Goal: Task Accomplishment & Management: Manage account settings

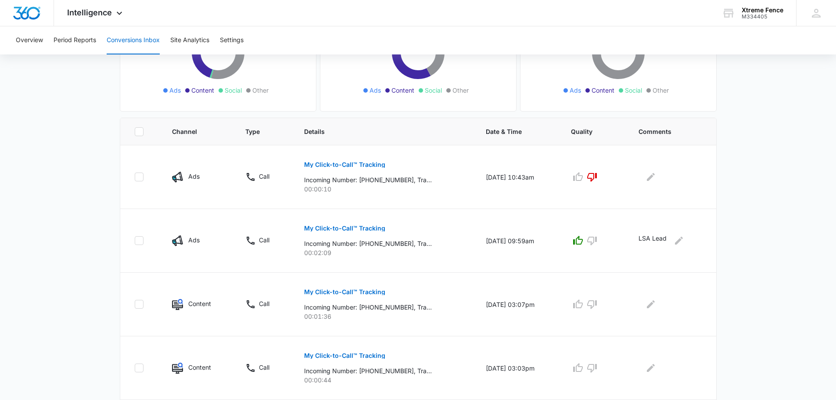
scroll to position [176, 0]
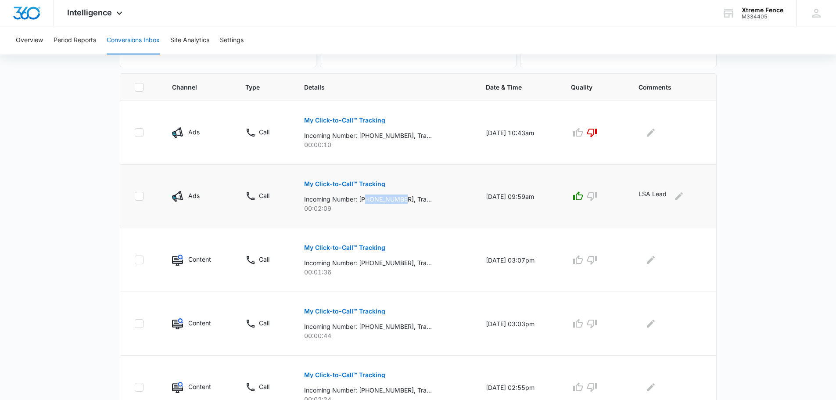
drag, startPoint x: 363, startPoint y: 198, endPoint x: 401, endPoint y: 197, distance: 38.6
click at [401, 197] on p "Incoming Number: [PHONE_NUMBER], Tracking Number: [PHONE_NUMBER], Ring To: [PHO…" at bounding box center [368, 198] width 128 height 9
copy p "7867193229"
click at [348, 118] on p "My Click-to-Call™ Tracking" at bounding box center [344, 120] width 81 height 6
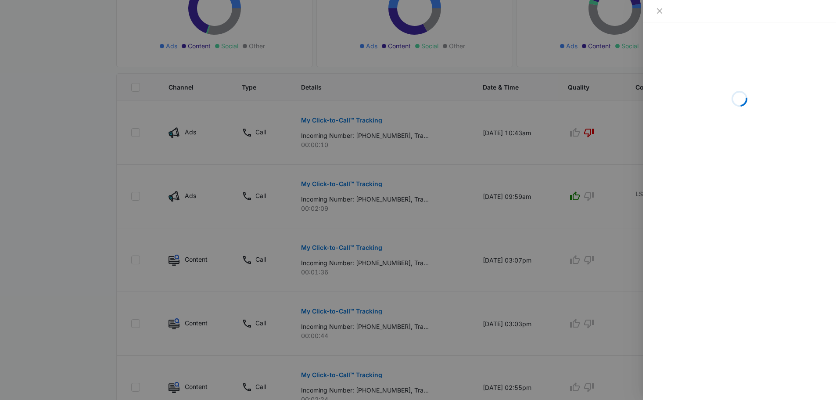
click at [437, 179] on div at bounding box center [418, 200] width 836 height 400
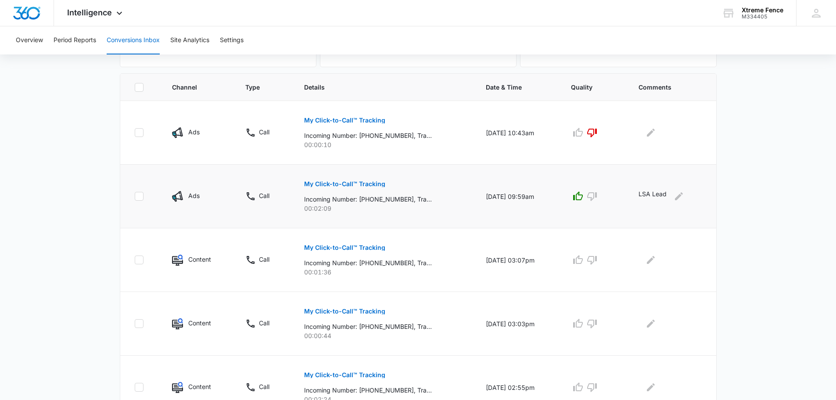
click at [359, 184] on p "My Click-to-Call™ Tracking" at bounding box center [344, 184] width 81 height 6
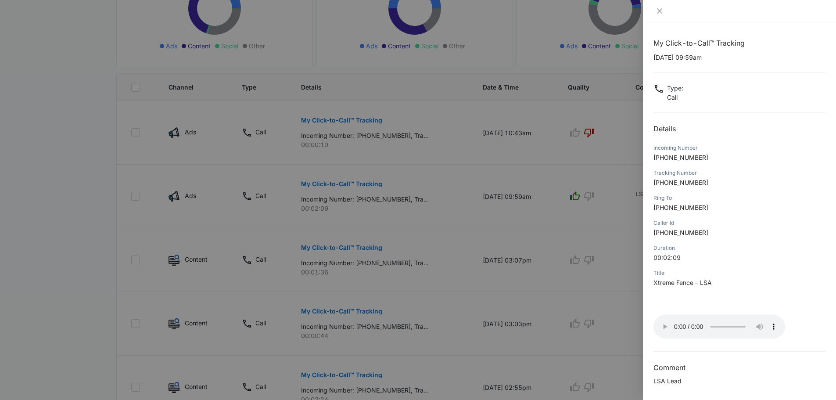
click at [91, 219] on div at bounding box center [418, 200] width 836 height 400
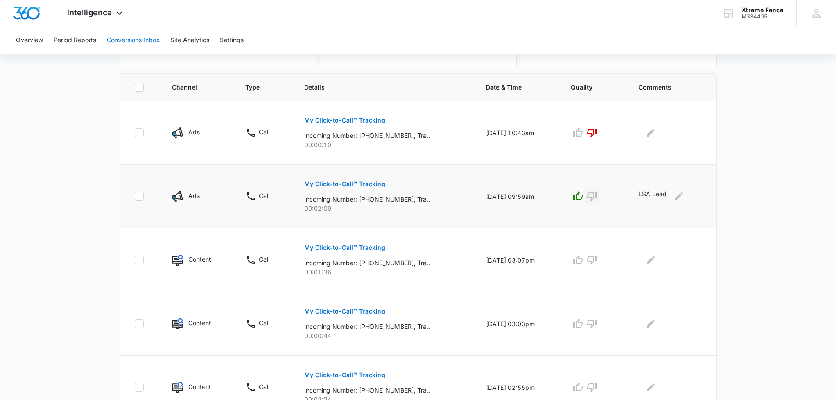
click at [597, 197] on icon "button" at bounding box center [592, 196] width 11 height 11
click at [684, 198] on icon "Edit Comments" at bounding box center [679, 196] width 11 height 11
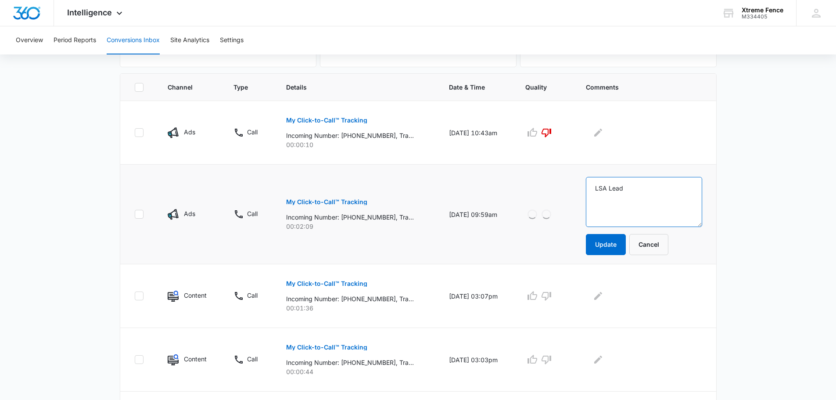
click at [669, 195] on textarea "LSA Lead" at bounding box center [644, 202] width 116 height 50
type textarea "Looking for a job"
click at [619, 245] on button "Update" at bounding box center [606, 244] width 40 height 21
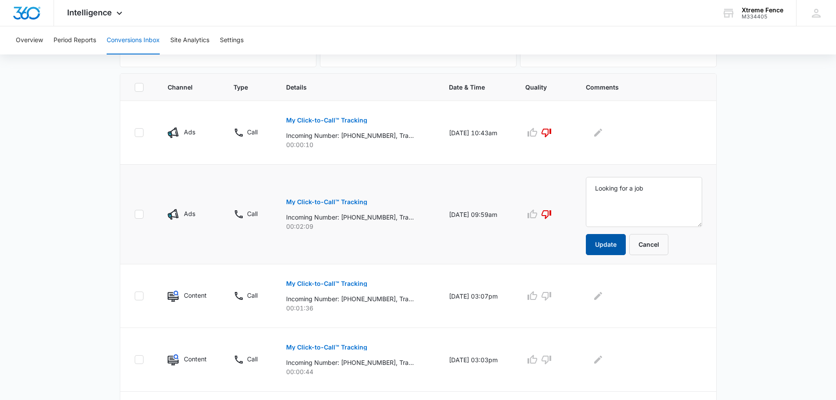
click at [621, 242] on button "Update" at bounding box center [606, 244] width 40 height 21
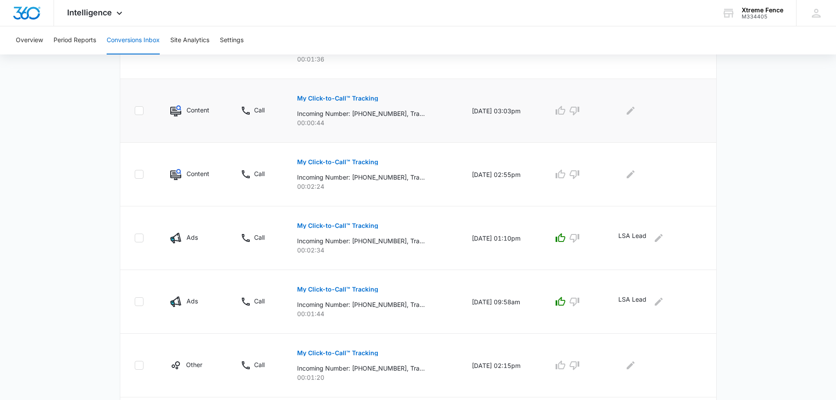
scroll to position [395, 0]
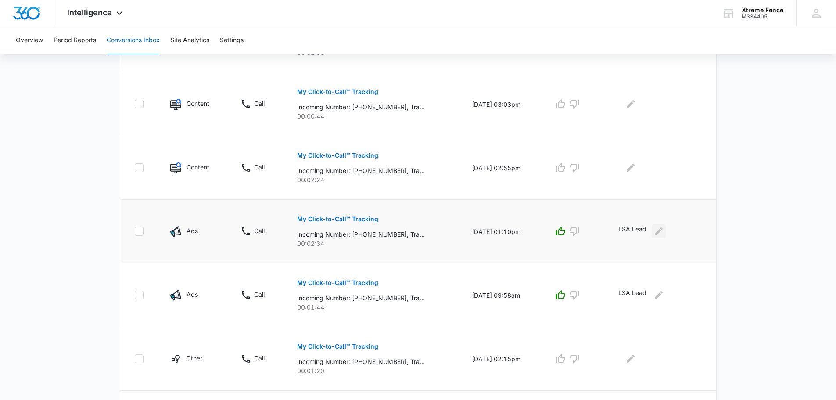
click at [663, 234] on icon "Edit Comments" at bounding box center [659, 231] width 11 height 11
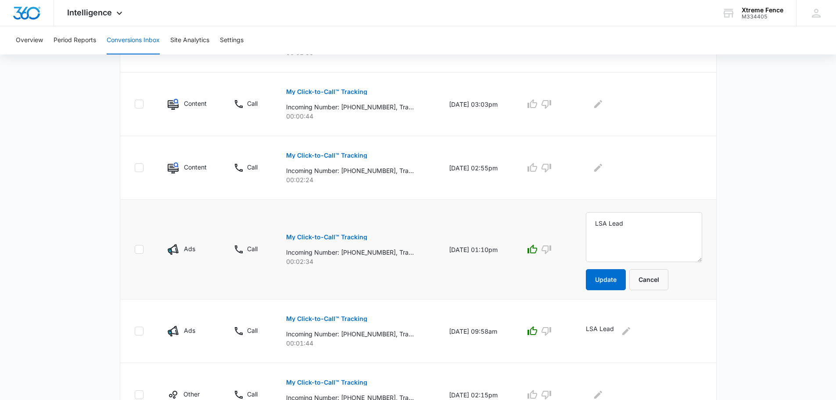
click at [329, 235] on p "My Click-to-Call™ Tracking" at bounding box center [326, 237] width 81 height 6
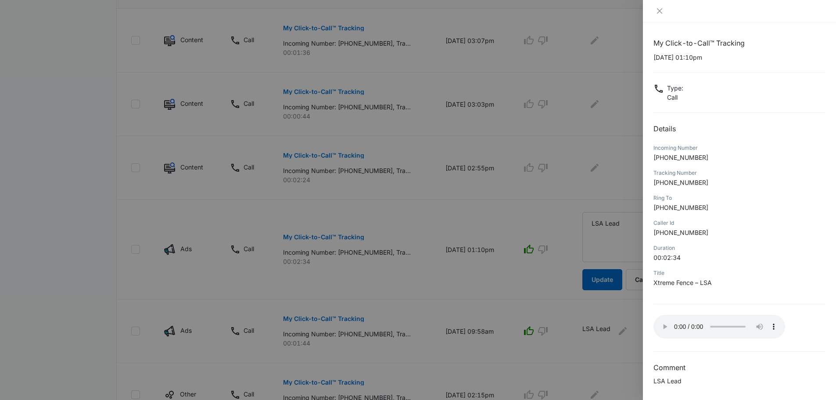
click at [618, 237] on div at bounding box center [418, 200] width 836 height 400
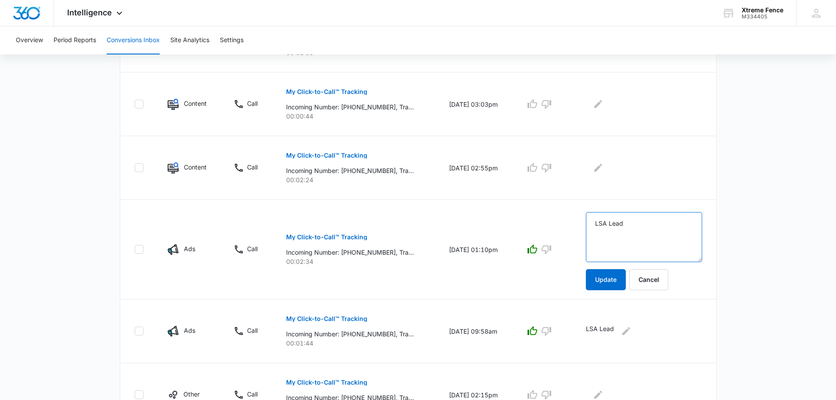
click at [650, 246] on textarea "LSA Lead" at bounding box center [644, 237] width 116 height 50
click at [649, 245] on textarea "LSA Lead" at bounding box center [644, 237] width 116 height 50
type textarea "Giving quote [DATE]"
click at [617, 279] on button "Update" at bounding box center [606, 279] width 40 height 21
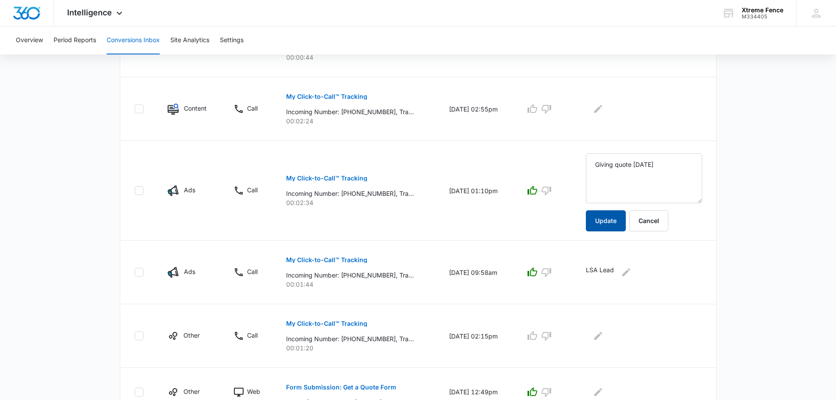
scroll to position [439, 0]
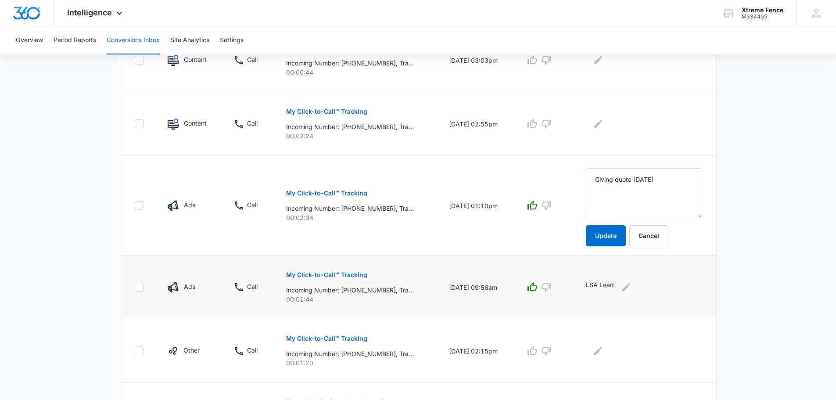
click at [345, 275] on p "My Click-to-Call™ Tracking" at bounding box center [326, 275] width 81 height 6
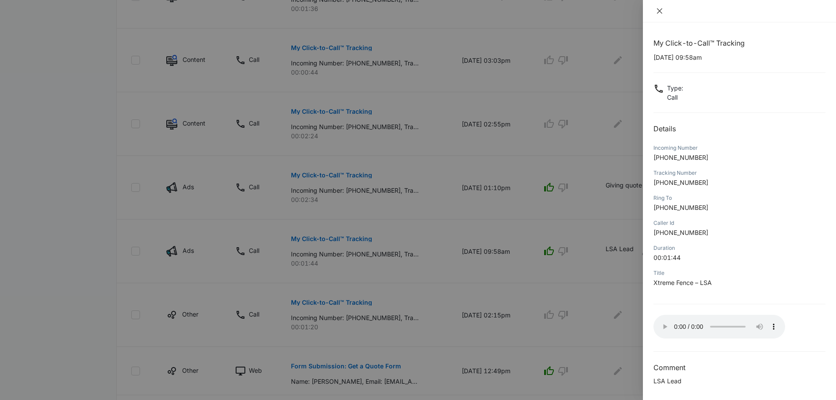
click at [661, 10] on icon "close" at bounding box center [659, 10] width 5 height 5
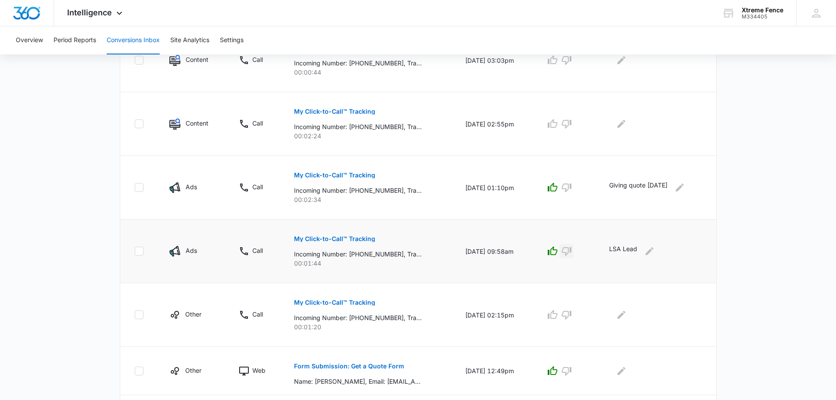
click at [572, 253] on icon "button" at bounding box center [567, 251] width 10 height 9
click at [655, 249] on icon "Edit Comments" at bounding box center [649, 251] width 11 height 11
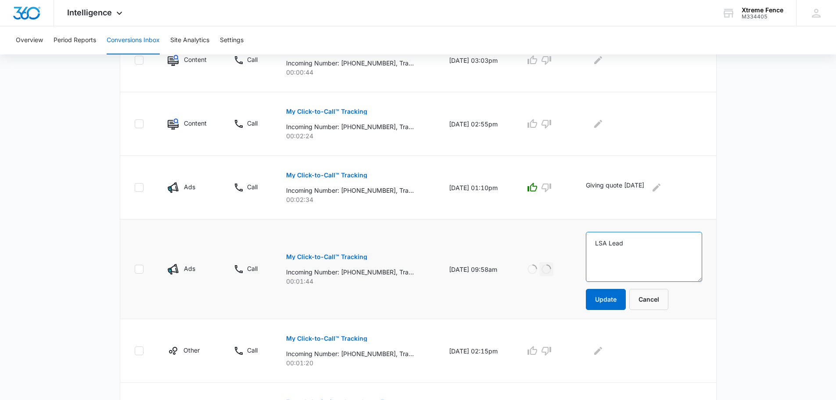
click at [655, 249] on textarea "LSA Lead" at bounding box center [644, 257] width 116 height 50
click at [655, 250] on textarea "LSA Lead" at bounding box center [644, 257] width 116 height 50
type textarea "Current customer checking status"
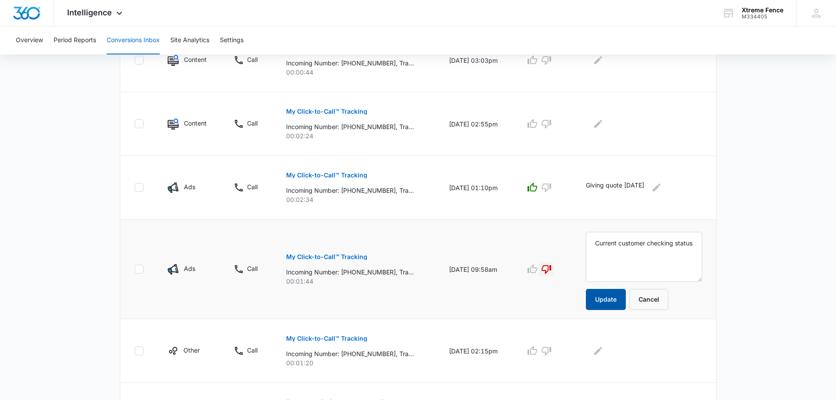
click at [621, 302] on button "Update" at bounding box center [606, 299] width 40 height 21
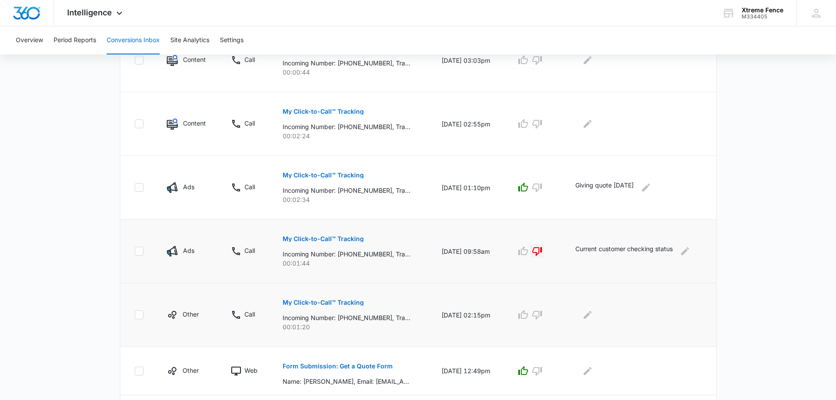
click at [605, 301] on td at bounding box center [640, 315] width 151 height 64
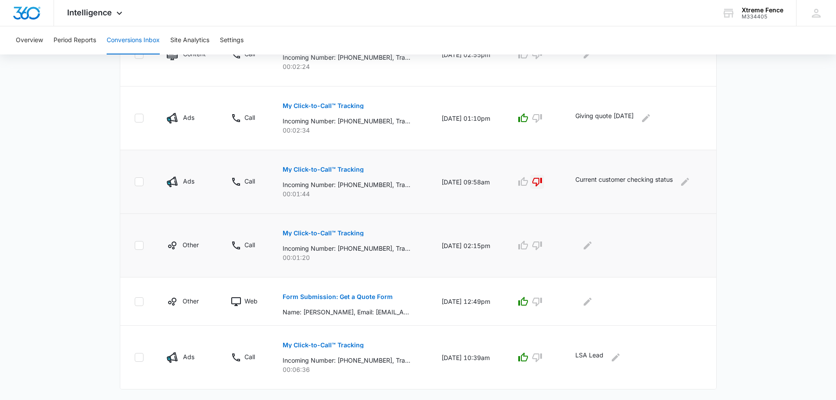
scroll to position [525, 0]
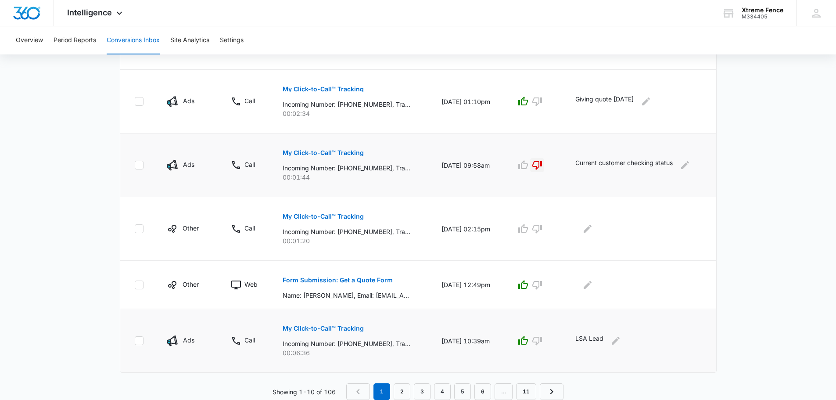
click at [339, 329] on p "My Click-to-Call™ Tracking" at bounding box center [323, 328] width 81 height 6
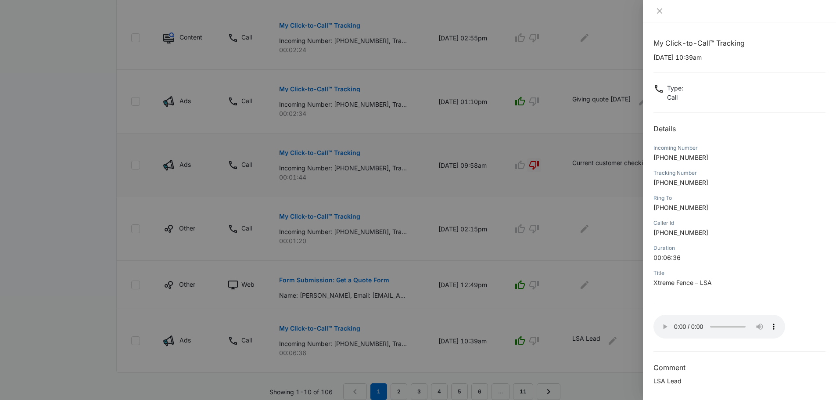
click at [80, 221] on div at bounding box center [418, 200] width 836 height 400
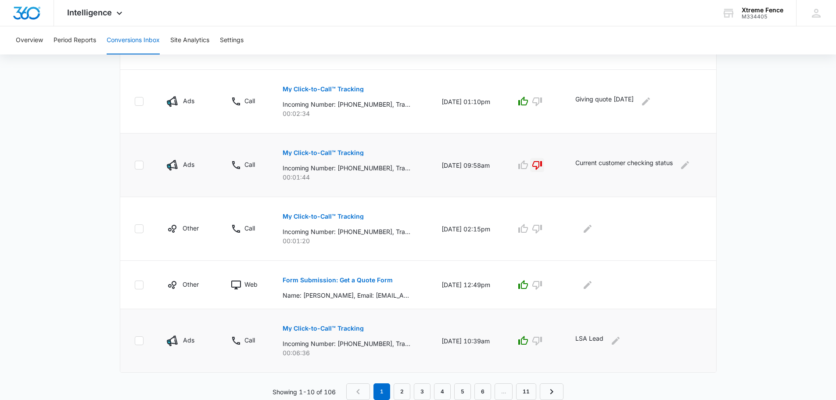
click at [331, 330] on p "My Click-to-Call™ Tracking" at bounding box center [323, 328] width 81 height 6
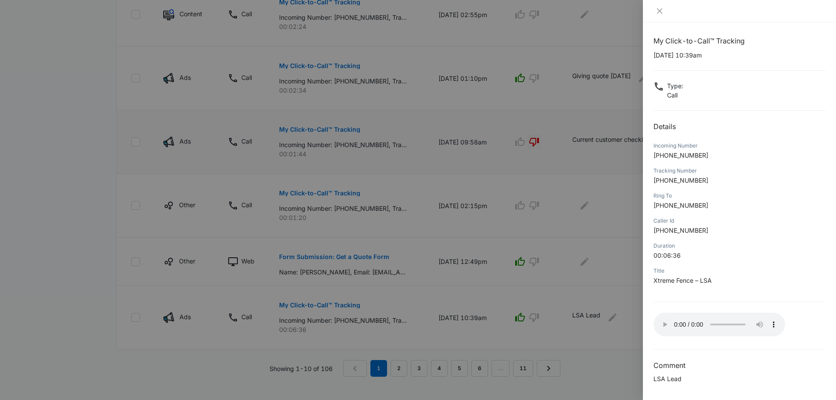
scroll to position [558, 0]
click at [507, 316] on div at bounding box center [418, 200] width 836 height 400
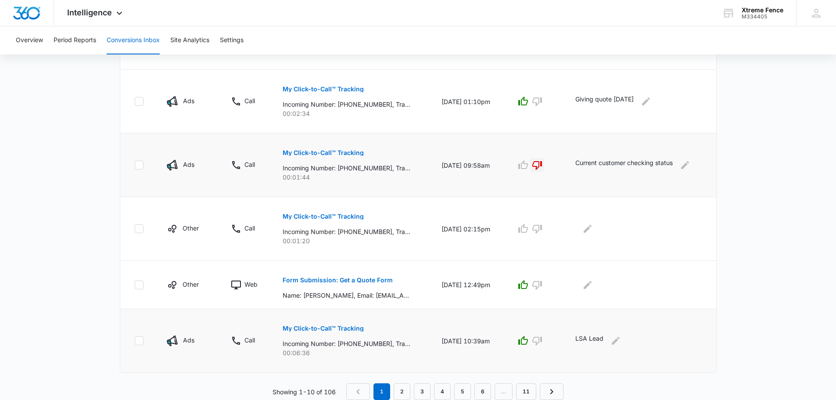
scroll to position [525, 0]
click at [542, 340] on icon "button" at bounding box center [537, 341] width 10 height 9
click at [618, 337] on icon "Edit Comments" at bounding box center [616, 340] width 11 height 11
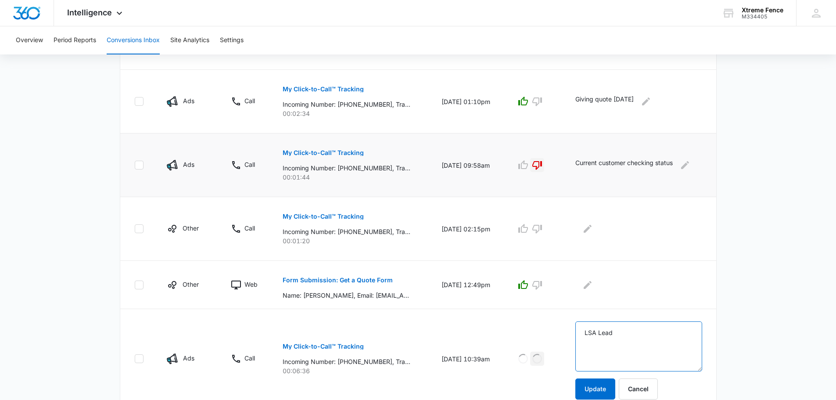
drag, startPoint x: 624, startPoint y: 331, endPoint x: 549, endPoint y: 334, distance: 75.1
click at [549, 334] on tr "Ads Call My Click-to-Call™ Tracking Incoming Number: [PHONE_NUMBER], Tracking N…" at bounding box center [418, 359] width 596 height 100
type textarea "We dont really do this service"
click at [594, 383] on button "Update" at bounding box center [596, 388] width 40 height 21
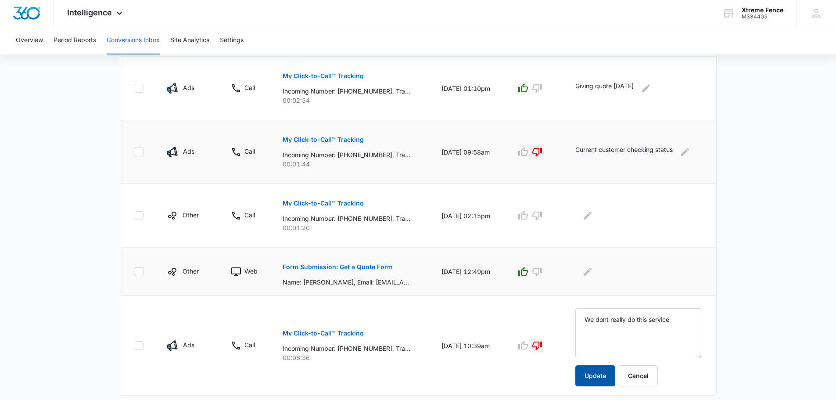
scroll to position [561, 0]
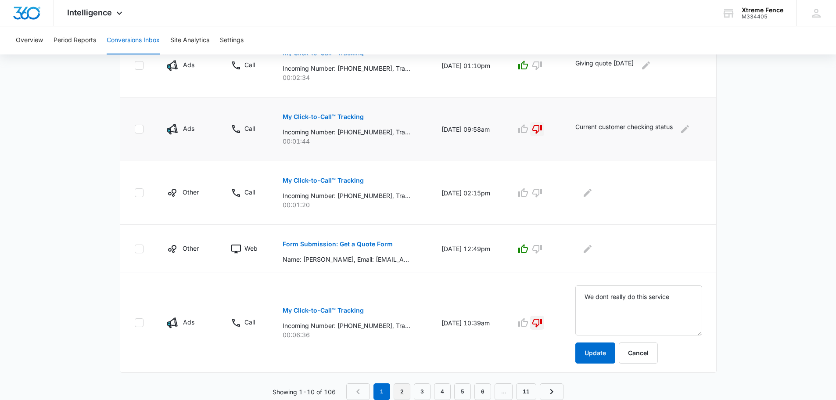
click at [403, 390] on link "2" at bounding box center [402, 391] width 17 height 17
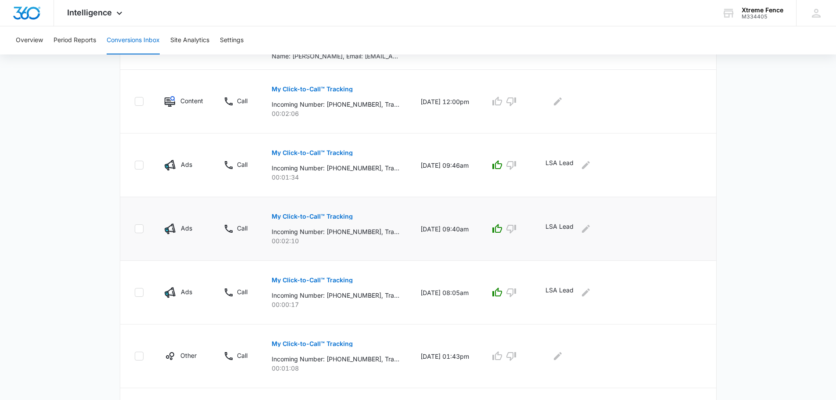
scroll to position [347, 0]
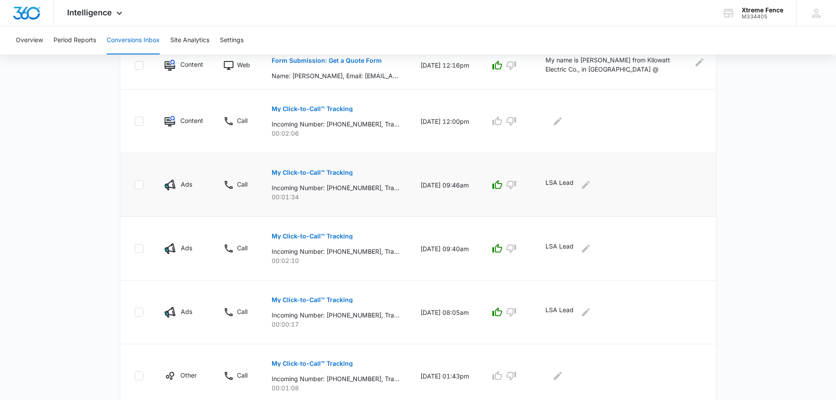
click at [332, 171] on p "My Click-to-Call™ Tracking" at bounding box center [312, 172] width 81 height 6
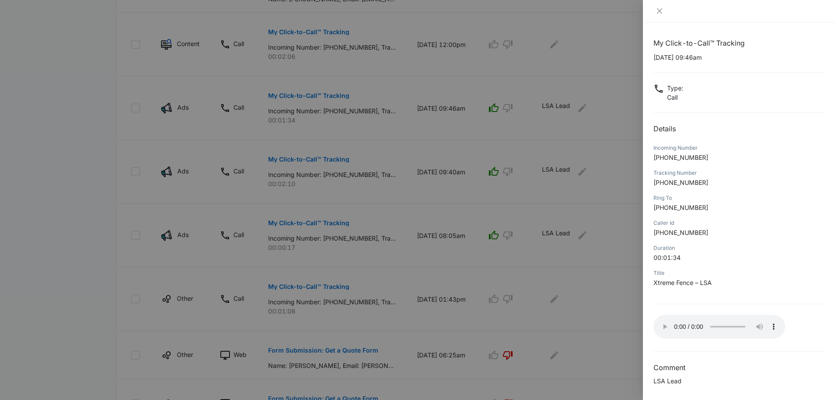
scroll to position [2, 0]
click at [95, 261] on div at bounding box center [418, 200] width 836 height 400
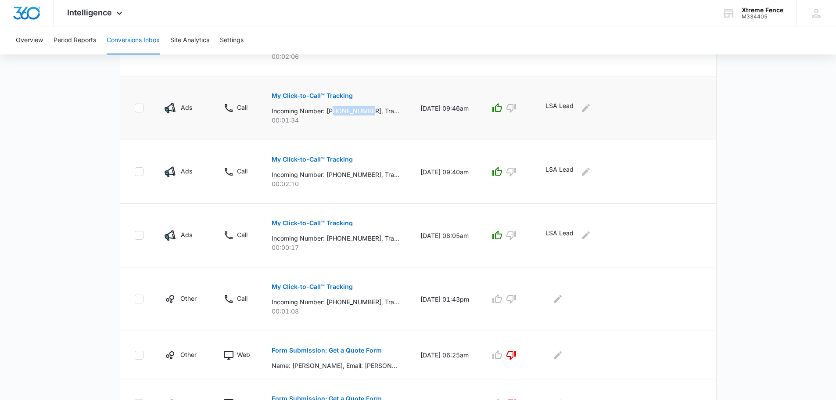
drag, startPoint x: 333, startPoint y: 111, endPoint x: 374, endPoint y: 111, distance: 40.8
click at [374, 111] on p "Incoming Number: [PHONE_NUMBER], Tracking Number: [PHONE_NUMBER], Ring To: [PHO…" at bounding box center [336, 110] width 128 height 9
copy p "9546100220"
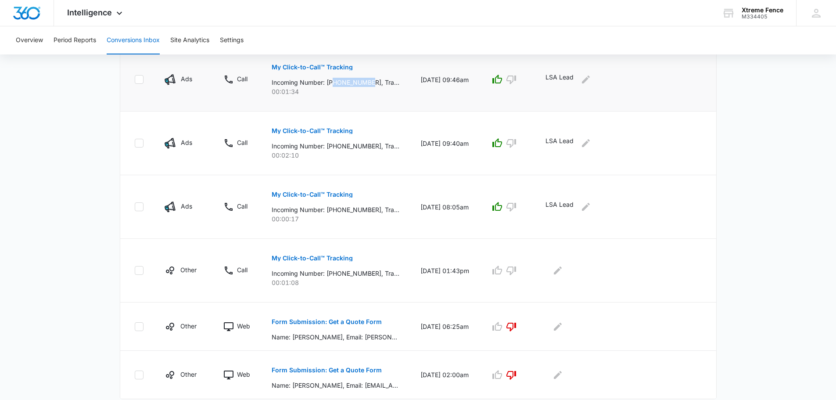
scroll to position [468, 0]
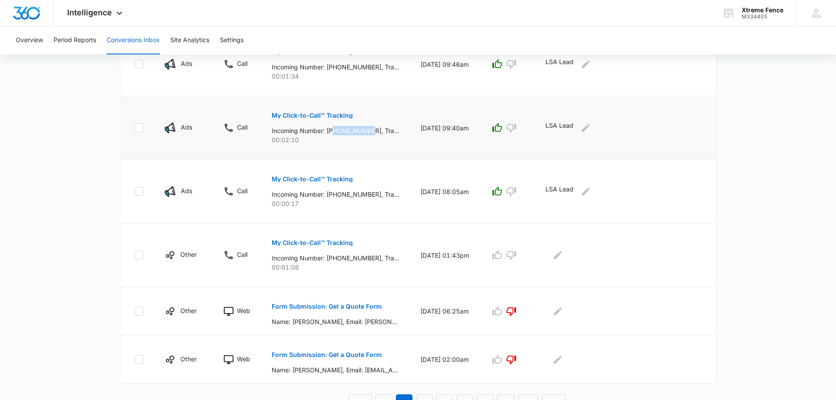
drag, startPoint x: 334, startPoint y: 130, endPoint x: 375, endPoint y: 130, distance: 40.8
click at [375, 130] on p "Incoming Number: [PHONE_NUMBER], Tracking Number: [PHONE_NUMBER], Ring To: [PHO…" at bounding box center [336, 130] width 128 height 9
copy p "7865973996"
drag, startPoint x: 334, startPoint y: 192, endPoint x: 374, endPoint y: 194, distance: 40.0
click at [374, 194] on p "Incoming Number: [PHONE_NUMBER], Tracking Number: [PHONE_NUMBER], Ring To: [PHO…" at bounding box center [336, 194] width 128 height 9
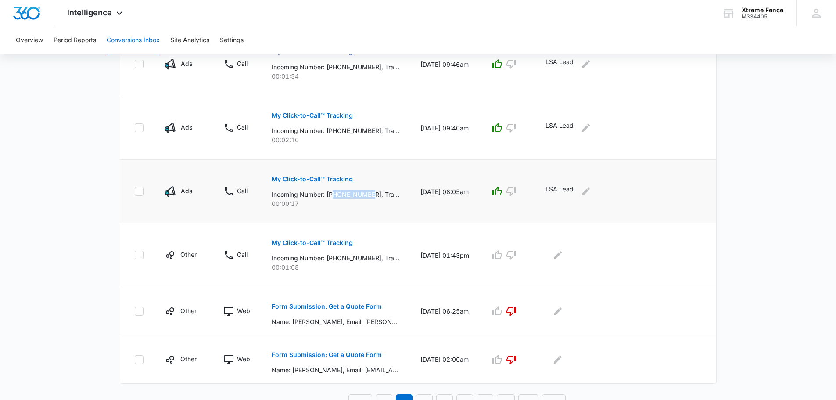
copy p "9087649286"
click at [755, 186] on main "Filters [DATE] [DATE] New Conversion Total Conversions: 106 Ads Content Social …" at bounding box center [418, 3] width 836 height 816
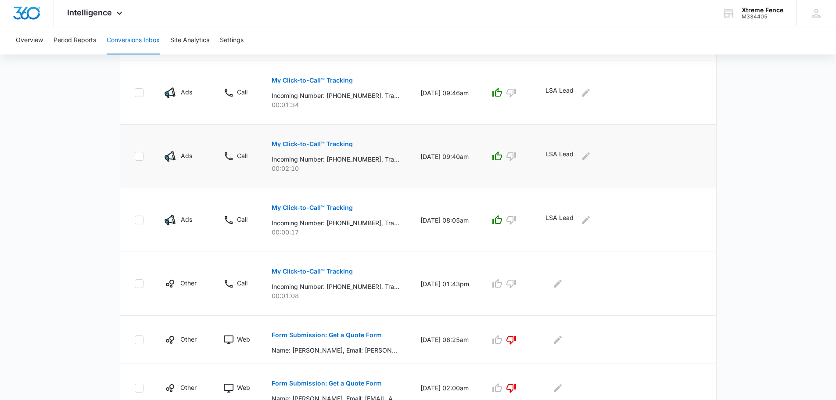
scroll to position [424, 0]
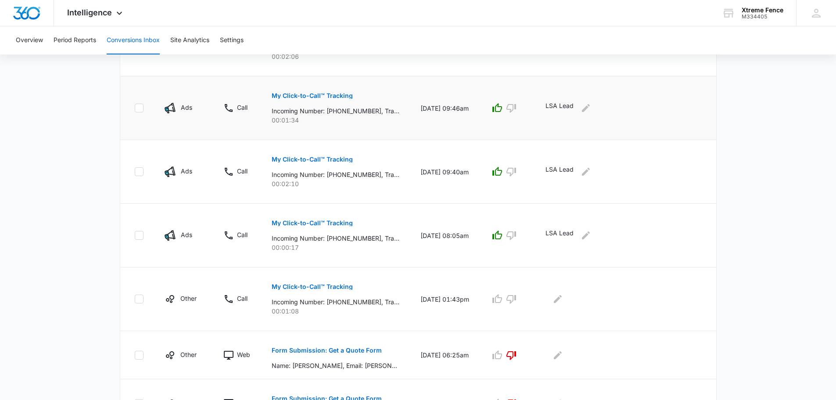
click at [311, 97] on p "My Click-to-Call™ Tracking" at bounding box center [312, 96] width 81 height 6
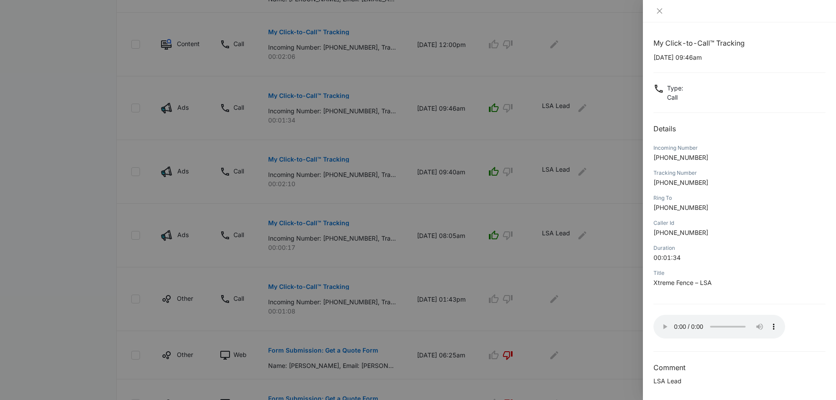
click at [474, 119] on div at bounding box center [418, 200] width 836 height 400
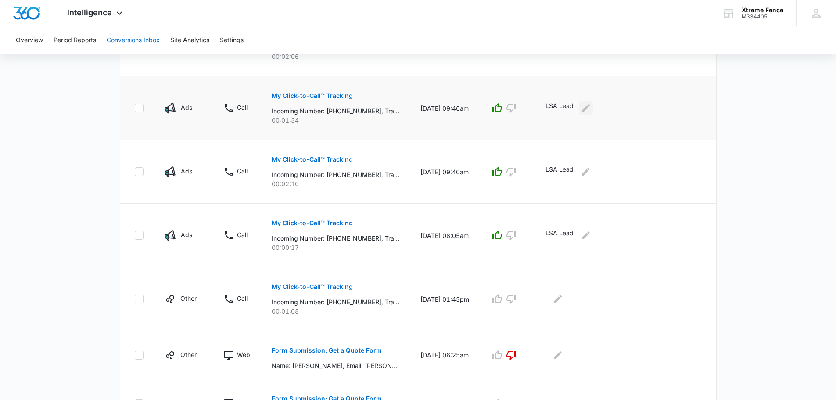
click at [581, 109] on icon "Edit Comments" at bounding box center [586, 108] width 11 height 11
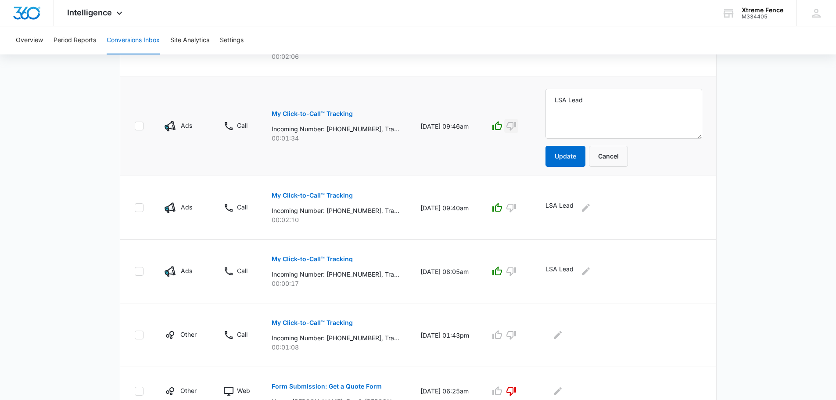
click at [509, 122] on icon "button" at bounding box center [511, 126] width 11 height 11
click at [604, 111] on textarea "LSA Lead" at bounding box center [624, 114] width 157 height 50
type textarea "Never responded back"
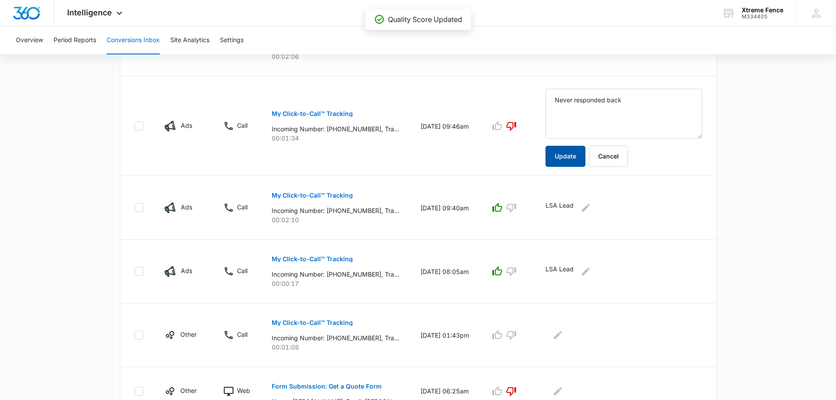
click at [568, 153] on button "Update" at bounding box center [566, 156] width 40 height 21
click at [329, 195] on p "My Click-to-Call™ Tracking" at bounding box center [312, 195] width 81 height 6
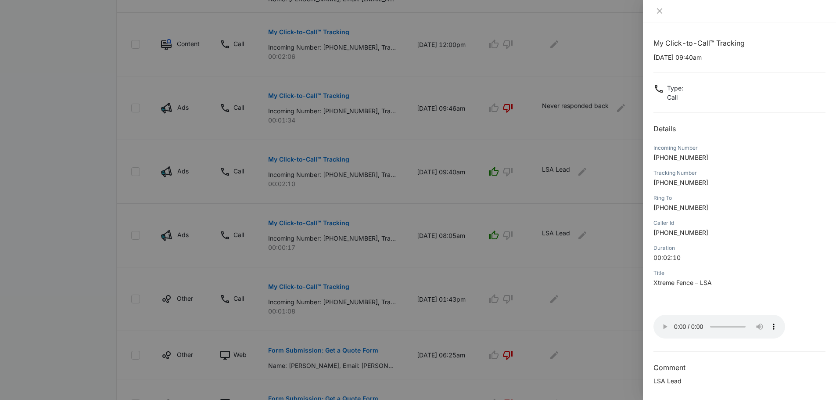
click at [613, 168] on div at bounding box center [418, 200] width 836 height 400
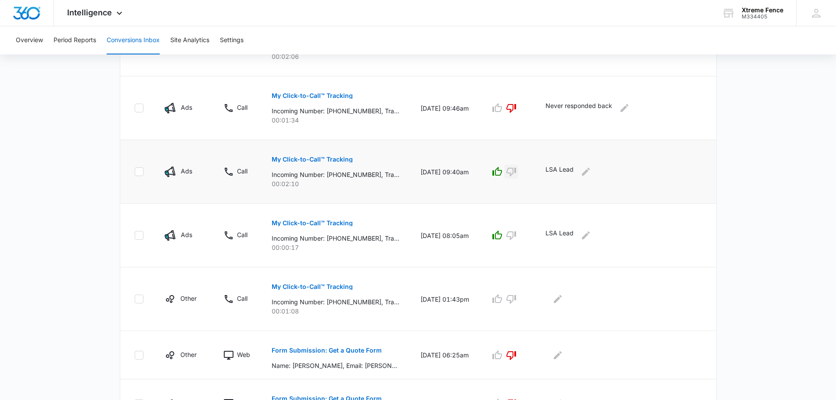
click at [512, 173] on icon "button" at bounding box center [511, 171] width 11 height 11
click at [330, 224] on p "My Click-to-Call™ Tracking" at bounding box center [312, 223] width 81 height 6
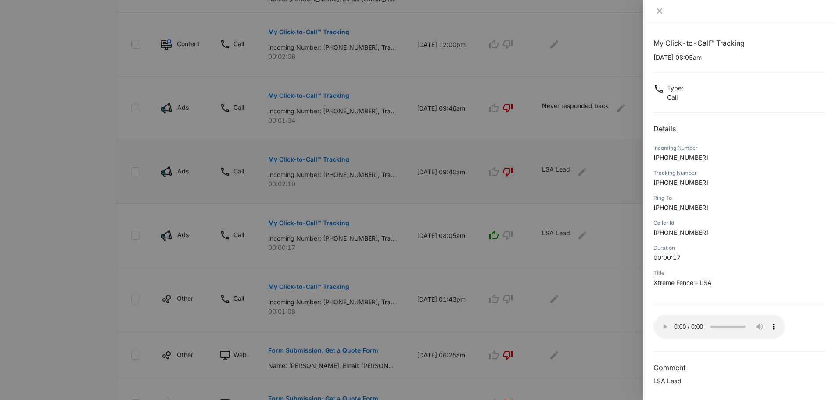
click at [595, 266] on div at bounding box center [418, 200] width 836 height 400
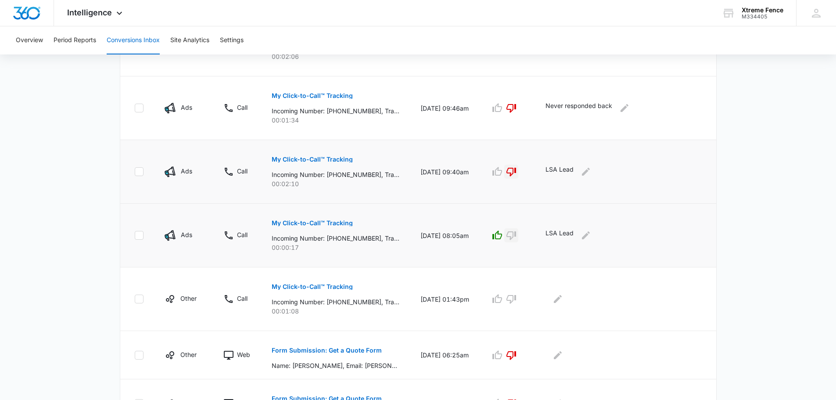
click at [508, 234] on icon "button" at bounding box center [511, 235] width 11 height 11
click at [587, 234] on icon "Edit Comments" at bounding box center [586, 235] width 8 height 8
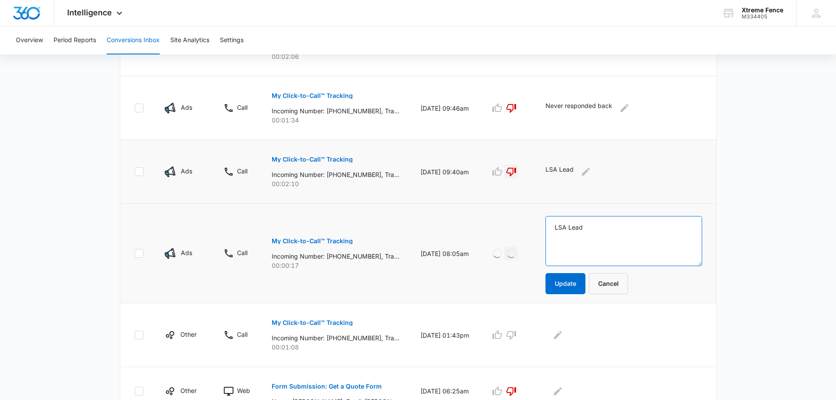
click at [569, 234] on textarea "LSA Lead" at bounding box center [624, 241] width 157 height 50
type textarea "Not answered"
click at [572, 285] on button "Update" at bounding box center [566, 283] width 40 height 21
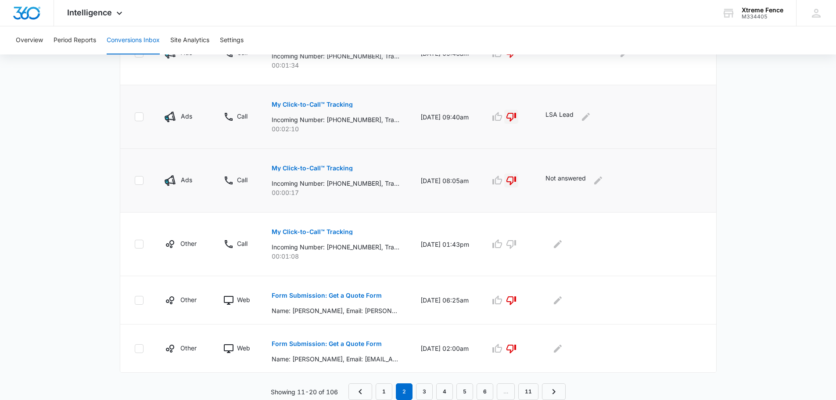
scroll to position [479, 0]
click at [383, 389] on link "1" at bounding box center [384, 391] width 17 height 17
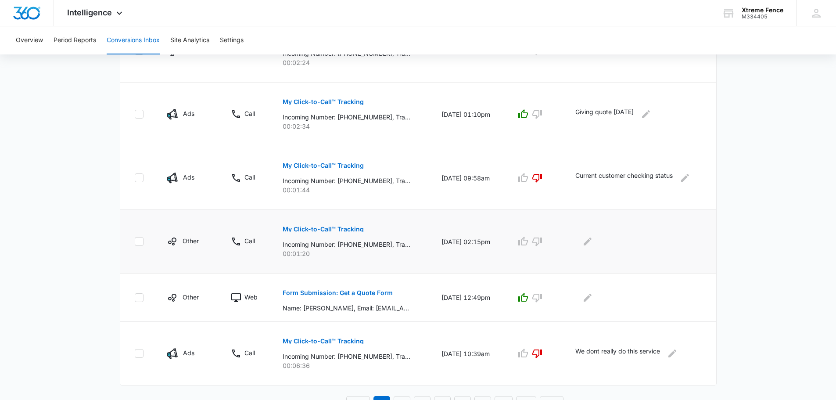
scroll to position [525, 0]
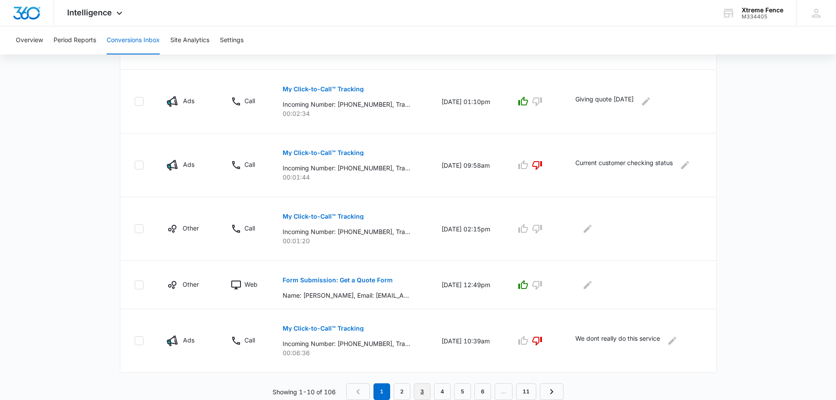
click at [420, 391] on link "3" at bounding box center [422, 391] width 17 height 17
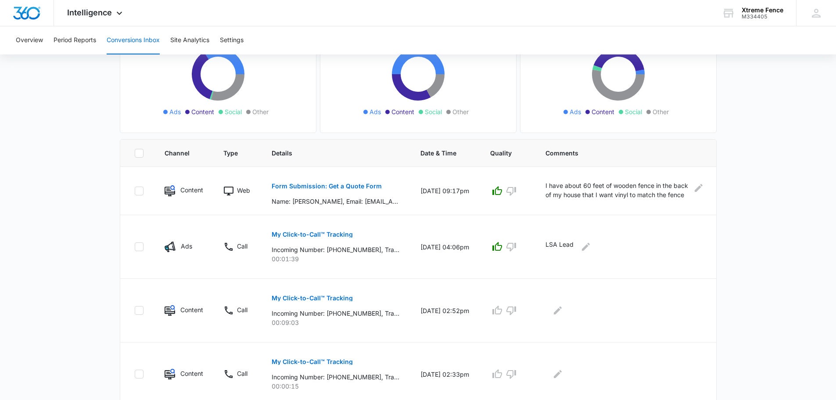
scroll to position [132, 0]
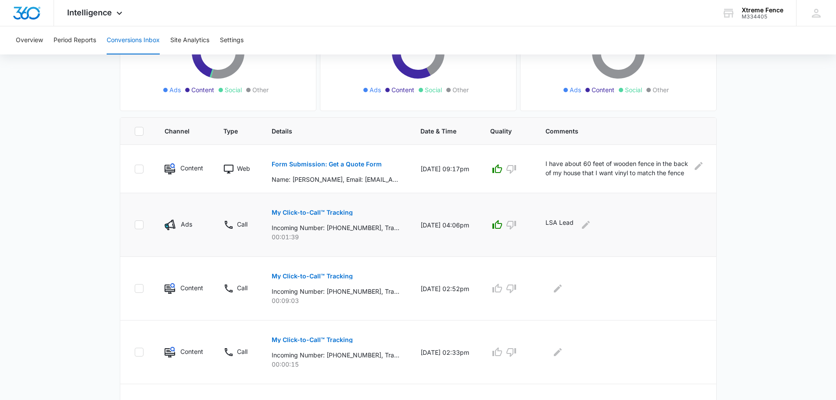
click at [338, 217] on button "My Click-to-Call™ Tracking" at bounding box center [312, 212] width 81 height 21
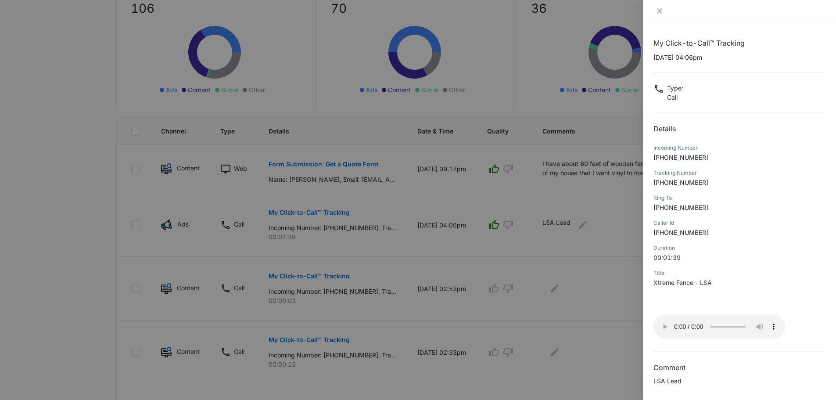
click at [600, 255] on div at bounding box center [418, 200] width 836 height 400
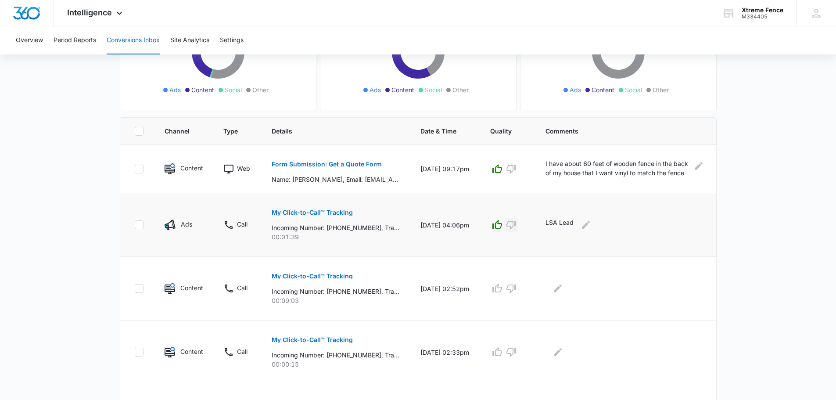
click at [511, 227] on icon "button" at bounding box center [511, 224] width 11 height 11
click at [586, 226] on icon "Edit Comments" at bounding box center [586, 225] width 8 height 8
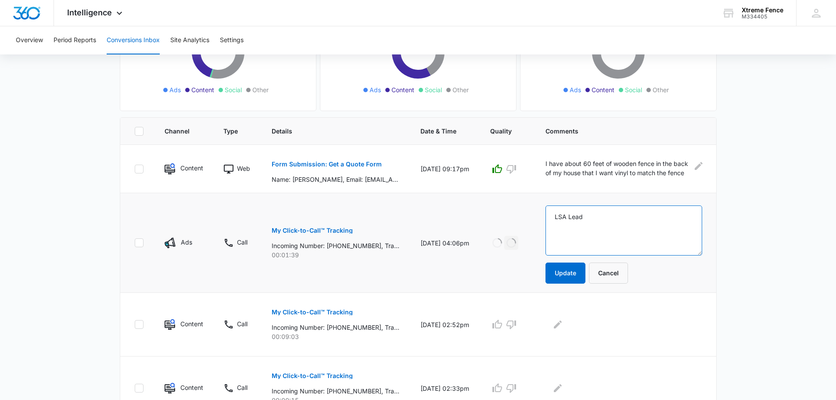
click at [598, 226] on textarea "LSA Lead" at bounding box center [624, 230] width 156 height 50
type textarea "Voicemail - followed up, didn't answer"
click at [562, 271] on button "Update" at bounding box center [566, 273] width 40 height 21
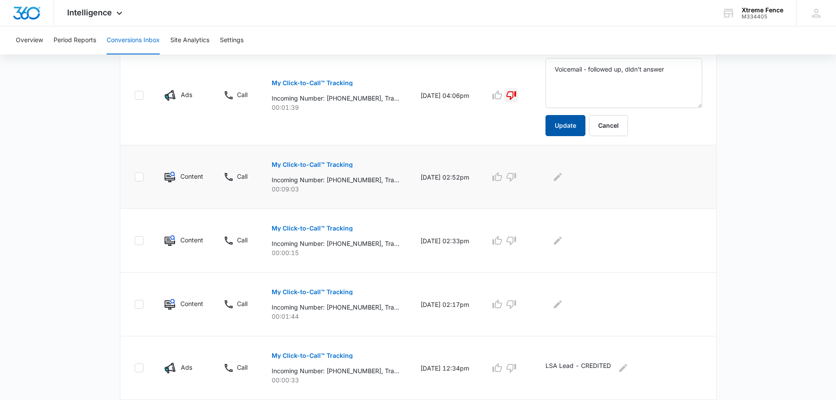
scroll to position [395, 0]
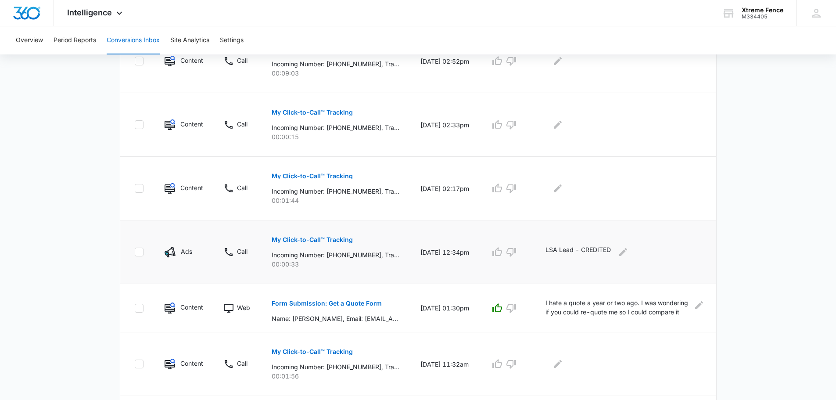
click at [318, 237] on p "My Click-to-Call™ Tracking" at bounding box center [312, 240] width 81 height 6
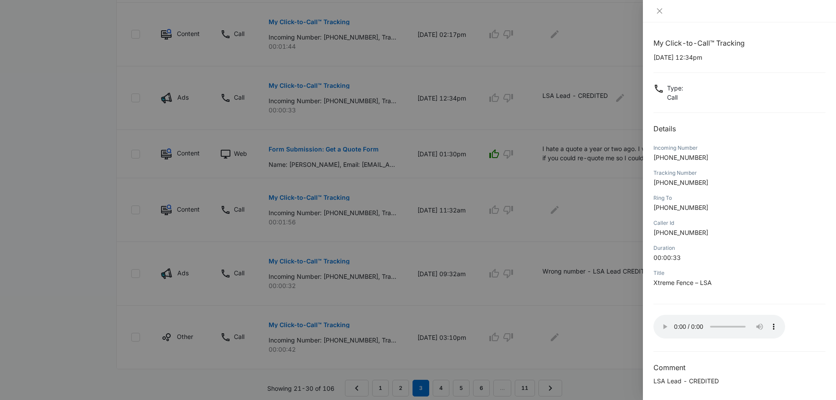
scroll to position [527, 0]
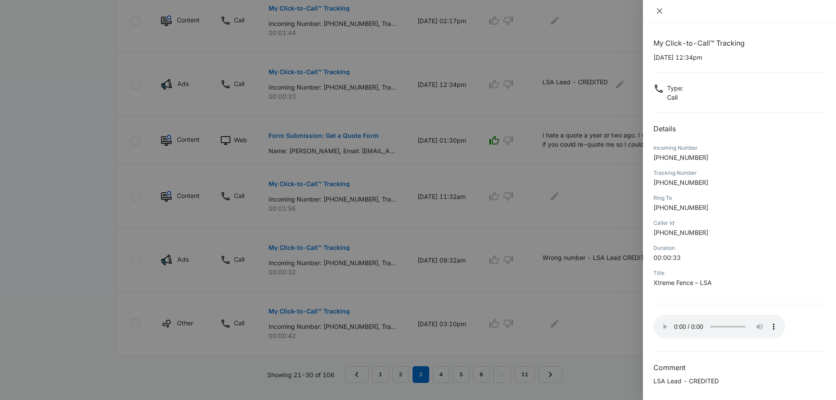
click at [658, 11] on icon "close" at bounding box center [659, 10] width 7 height 7
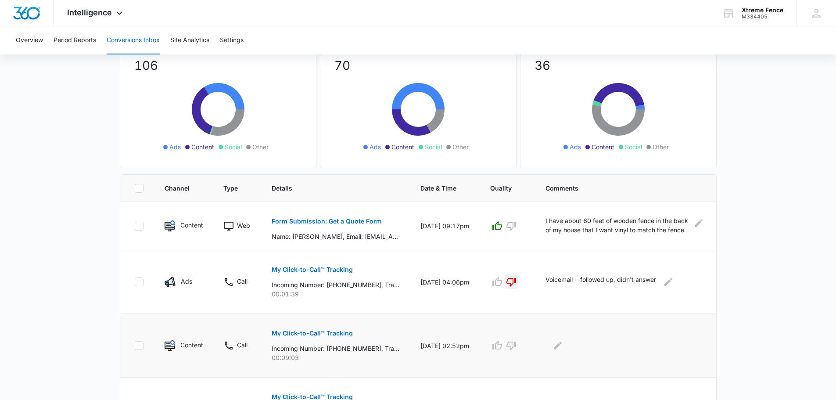
scroll to position [510, 0]
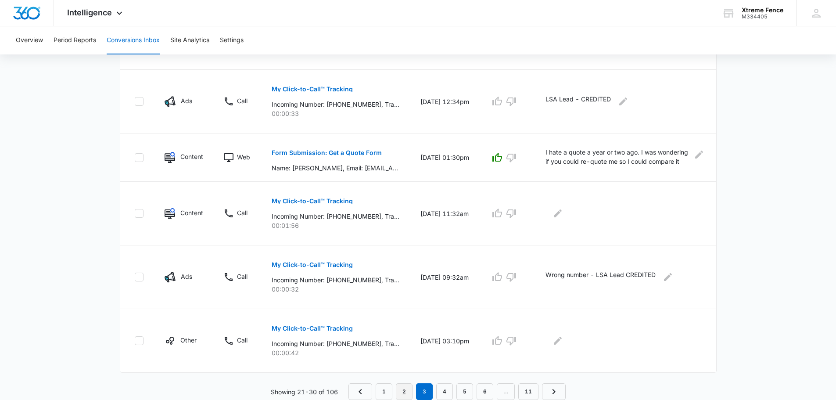
click at [403, 390] on link "2" at bounding box center [404, 391] width 17 height 17
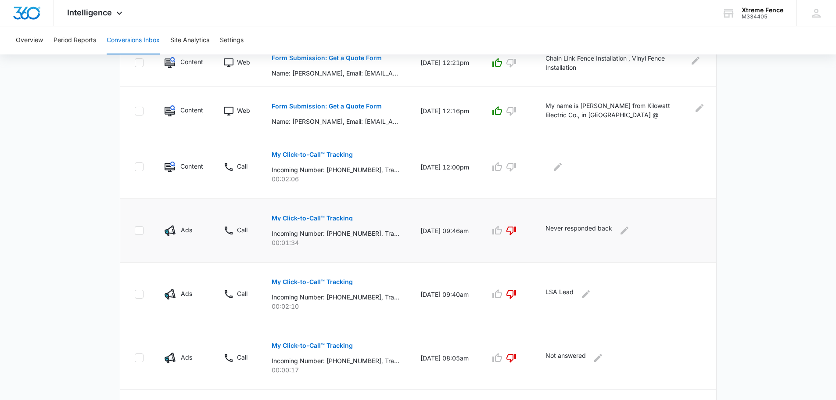
scroll to position [395, 0]
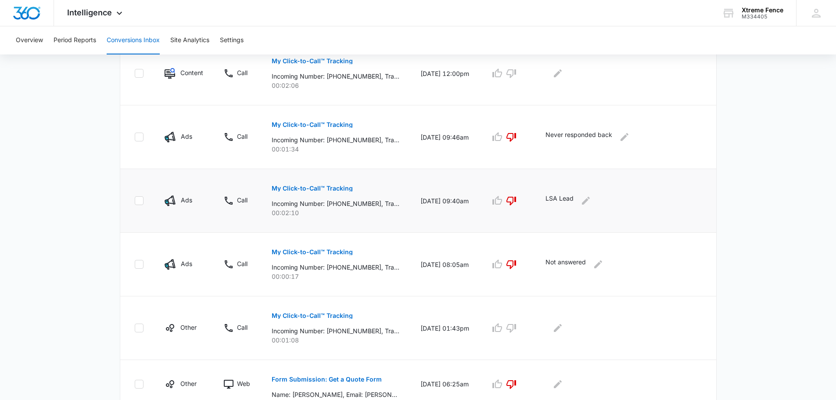
click at [327, 190] on p "My Click-to-Call™ Tracking" at bounding box center [312, 188] width 81 height 6
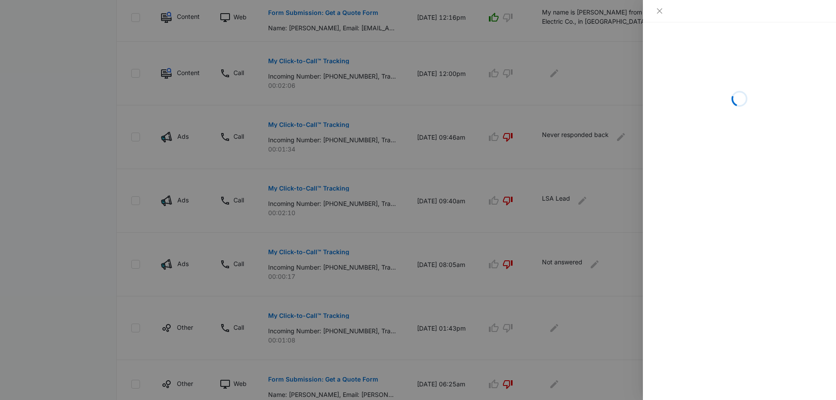
scroll to position [380, 0]
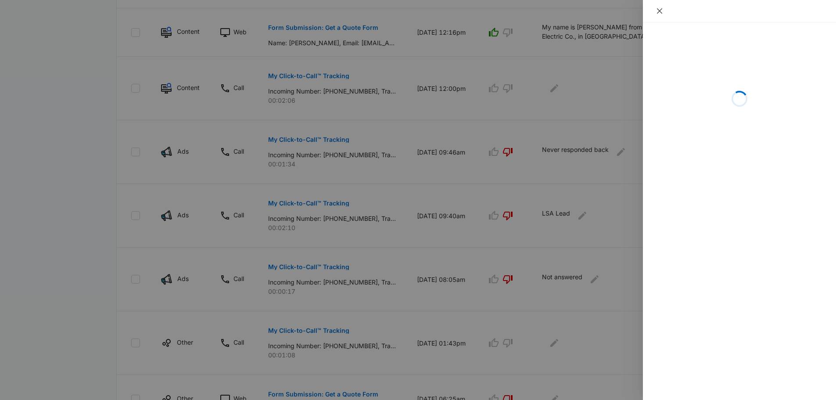
click at [658, 12] on icon "close" at bounding box center [659, 10] width 7 height 7
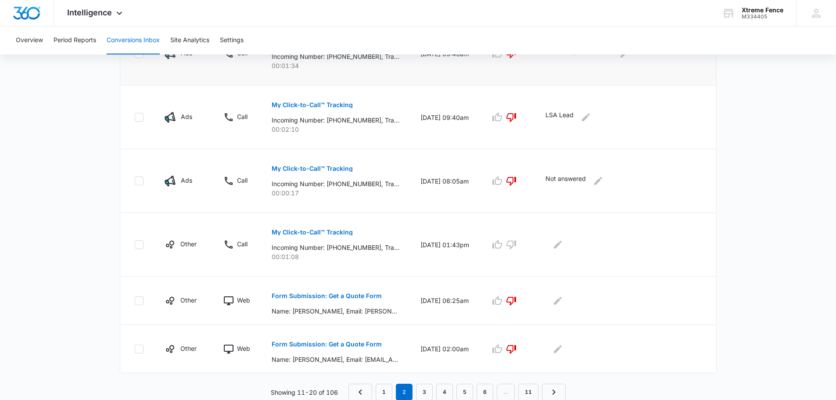
scroll to position [479, 0]
click at [377, 393] on link "1" at bounding box center [384, 391] width 17 height 17
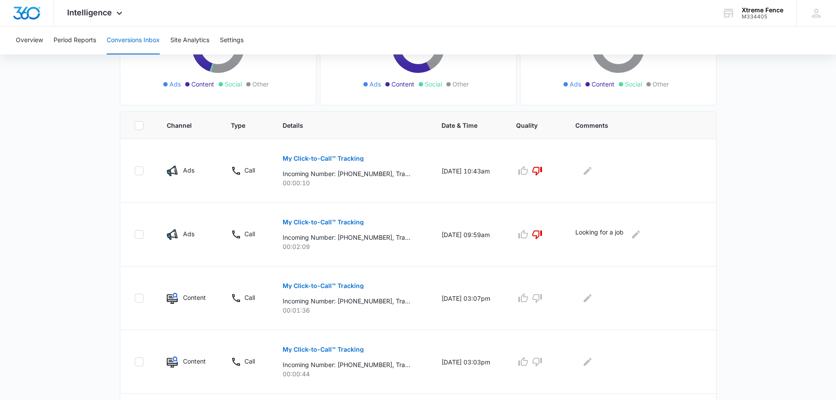
scroll to position [0, 0]
